Goal: Contribute content: Add original content to the website for others to see

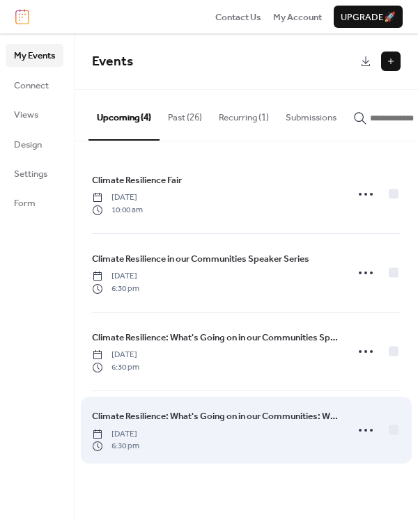
click at [171, 417] on span "Climate Resilience: What's Going on in our Communities: What's Going on with [U…" at bounding box center [215, 416] width 246 height 14
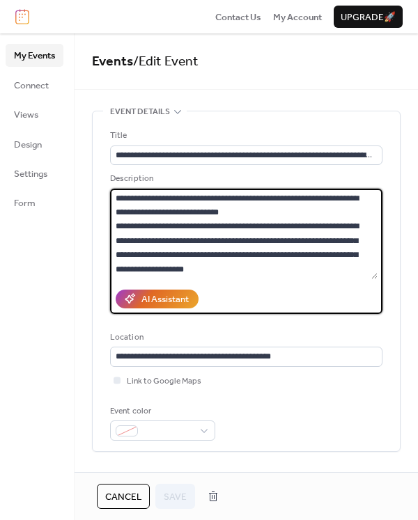
click at [242, 269] on textarea at bounding box center [243, 234] width 267 height 90
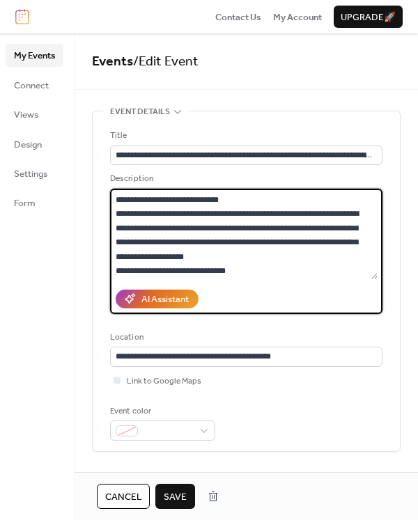
scroll to position [26, 0]
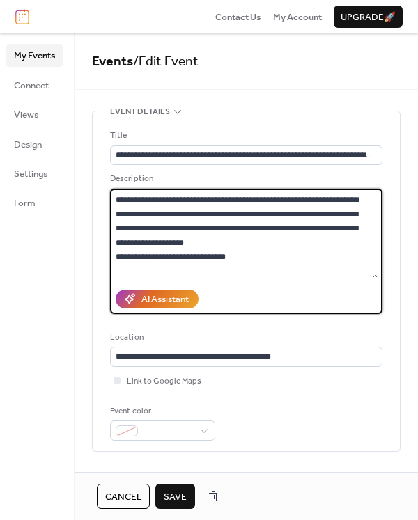
paste textarea "**********"
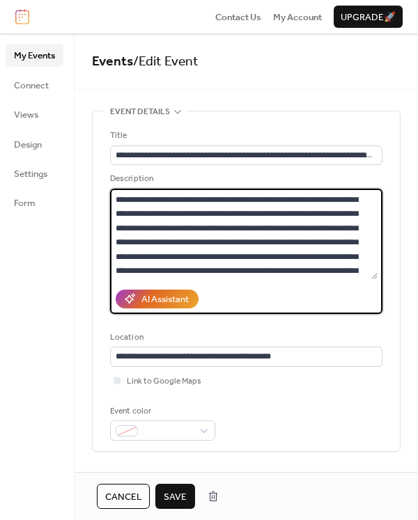
scroll to position [299, 0]
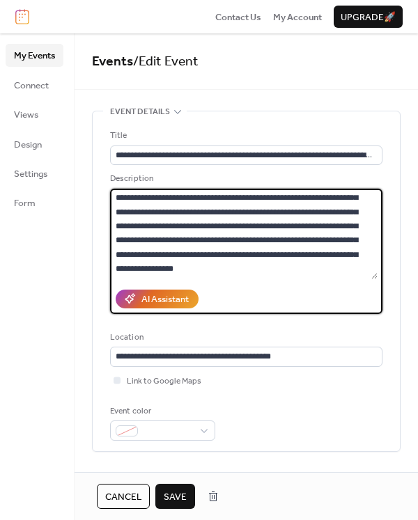
drag, startPoint x: 347, startPoint y: 271, endPoint x: 212, endPoint y: 273, distance: 135.0
click at [212, 273] on textarea at bounding box center [243, 234] width 267 height 90
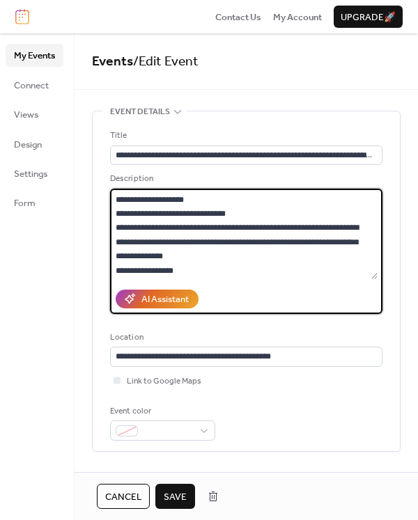
scroll to position [139, 0]
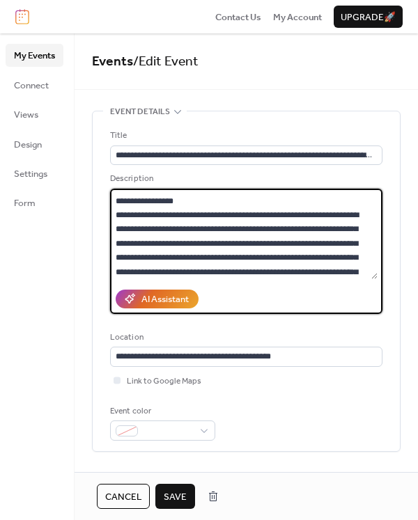
click at [254, 203] on textarea at bounding box center [243, 234] width 267 height 90
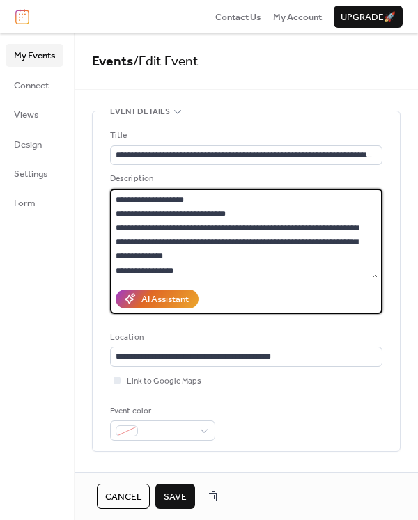
drag, startPoint x: 346, startPoint y: 255, endPoint x: 114, endPoint y: 227, distance: 233.5
click at [114, 227] on textarea at bounding box center [243, 234] width 267 height 90
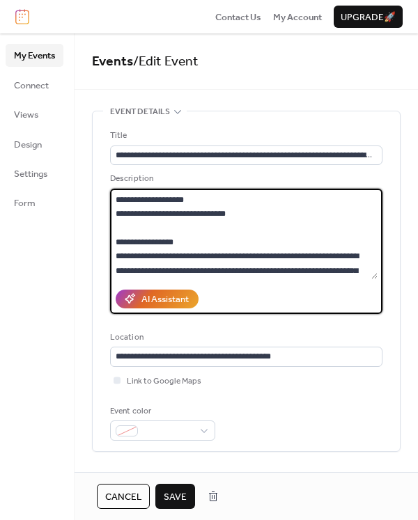
paste textarea "**********"
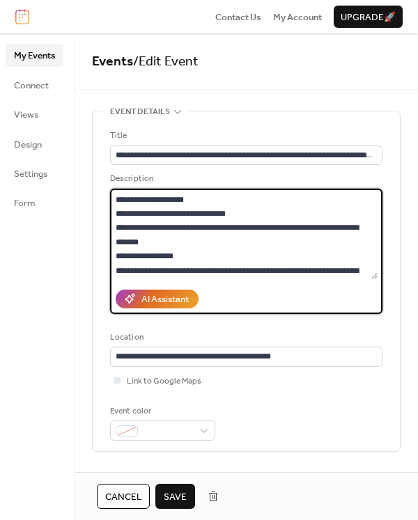
click at [114, 255] on textarea at bounding box center [243, 234] width 267 height 90
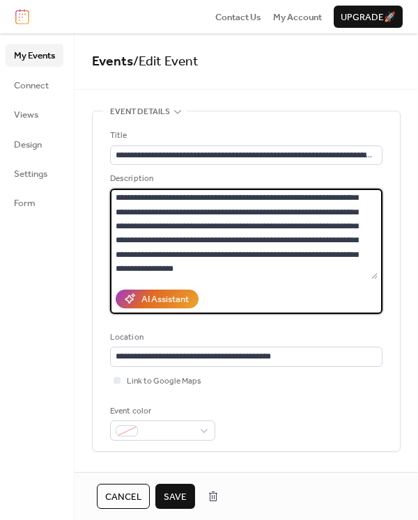
scroll to position [299, 0]
type textarea "**********"
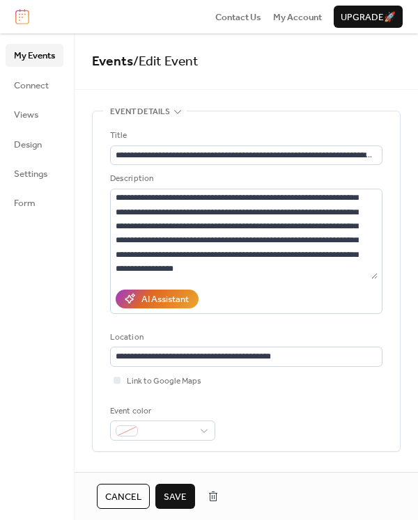
click at [177, 495] on span "Save" at bounding box center [175, 497] width 23 height 14
